Goal: Navigation & Orientation: Find specific page/section

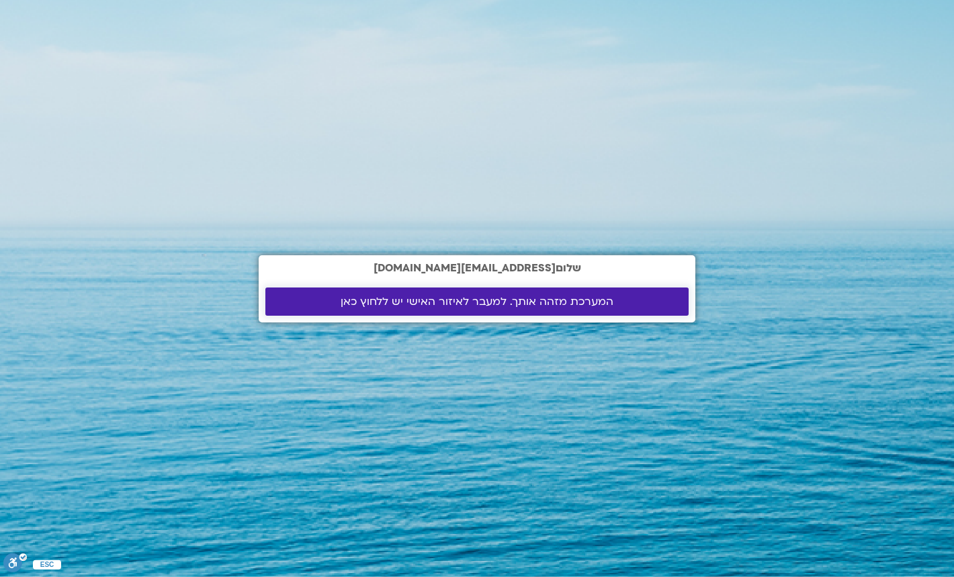
click at [372, 297] on span "המערכת מזהה אותך. למעבר לאיזור האישי יש ללחוץ כאן" at bounding box center [477, 302] width 273 height 12
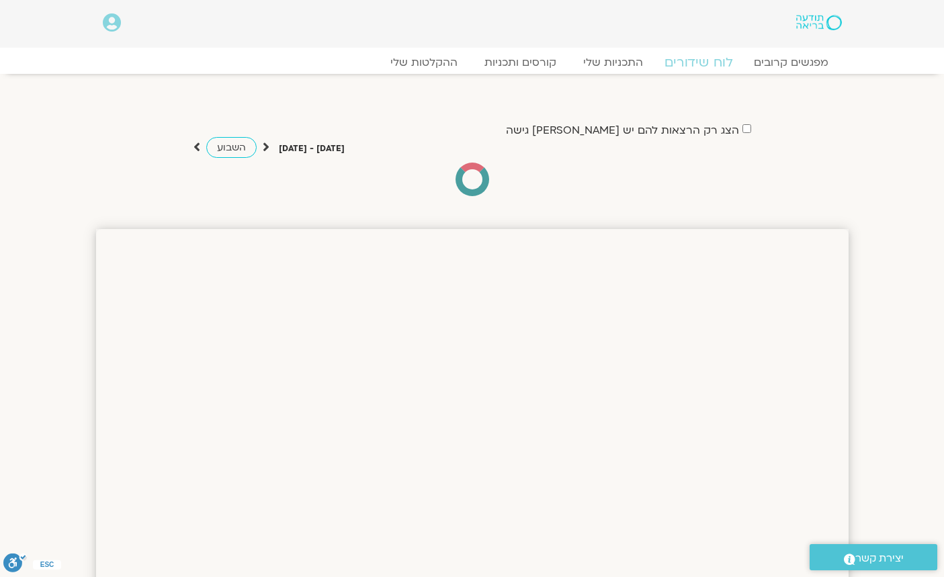
click at [705, 59] on link "לוח שידורים" at bounding box center [698, 62] width 101 height 16
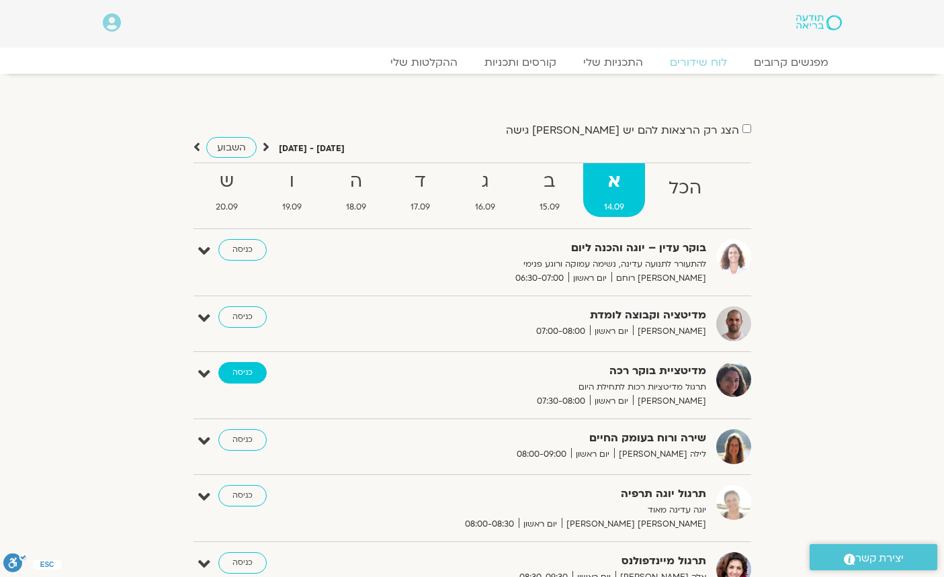
click at [242, 376] on link "כניסה" at bounding box center [242, 373] width 48 height 22
click at [247, 374] on link "כניסה" at bounding box center [242, 373] width 48 height 22
click at [203, 372] on icon at bounding box center [204, 374] width 12 height 19
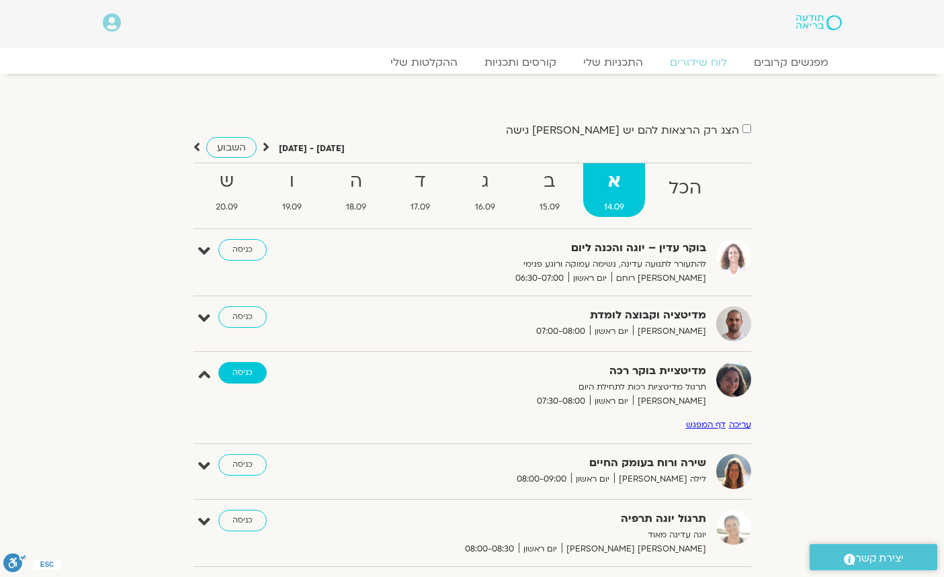
click at [240, 373] on link "כניסה" at bounding box center [242, 373] width 48 height 22
click at [218, 362] on link "כניסה" at bounding box center [242, 373] width 48 height 22
